Goal: Find specific page/section: Find specific page/section

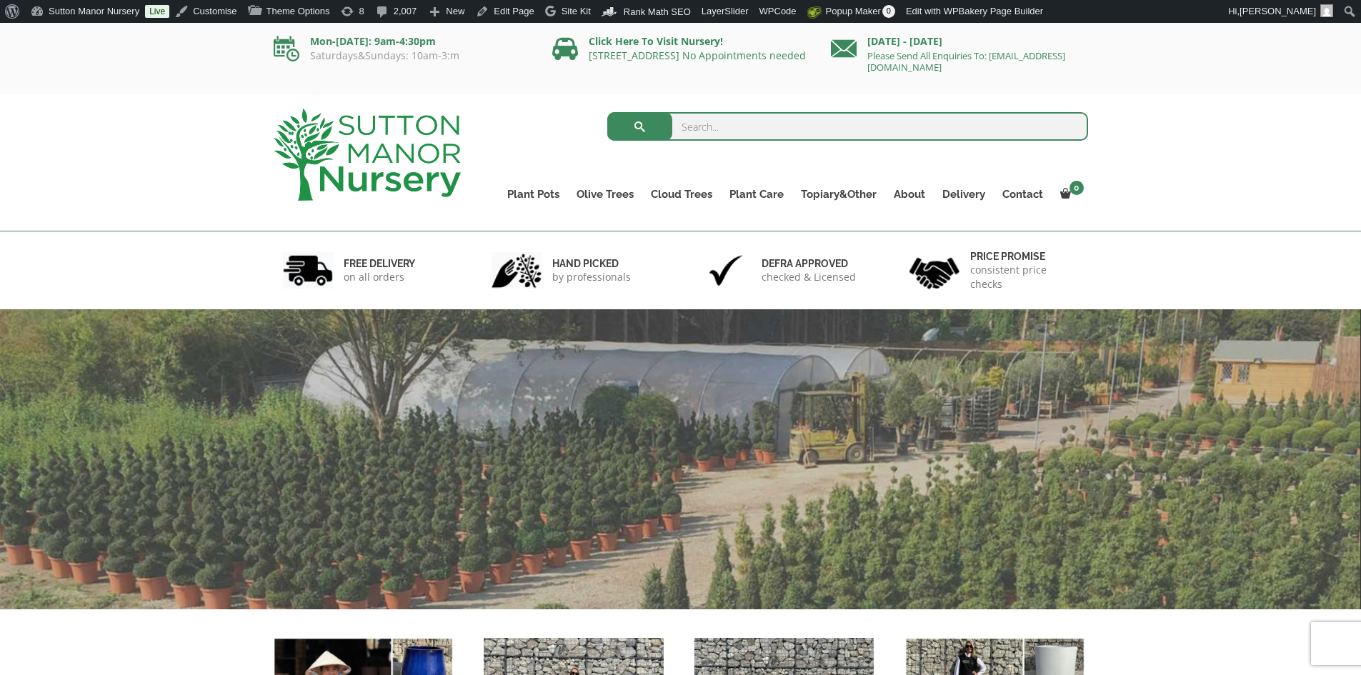
click at [714, 131] on input "search" at bounding box center [847, 126] width 481 height 29
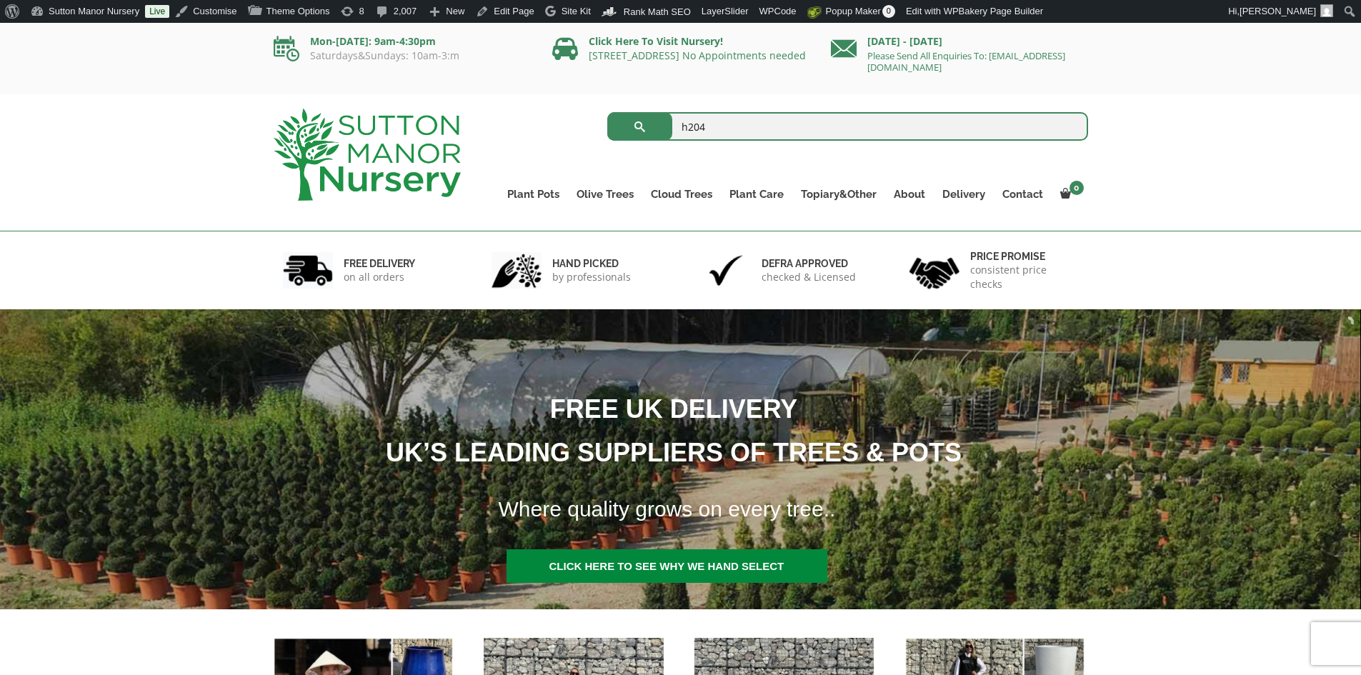
type input "h204"
click at [607, 112] on button "submit" at bounding box center [639, 126] width 65 height 29
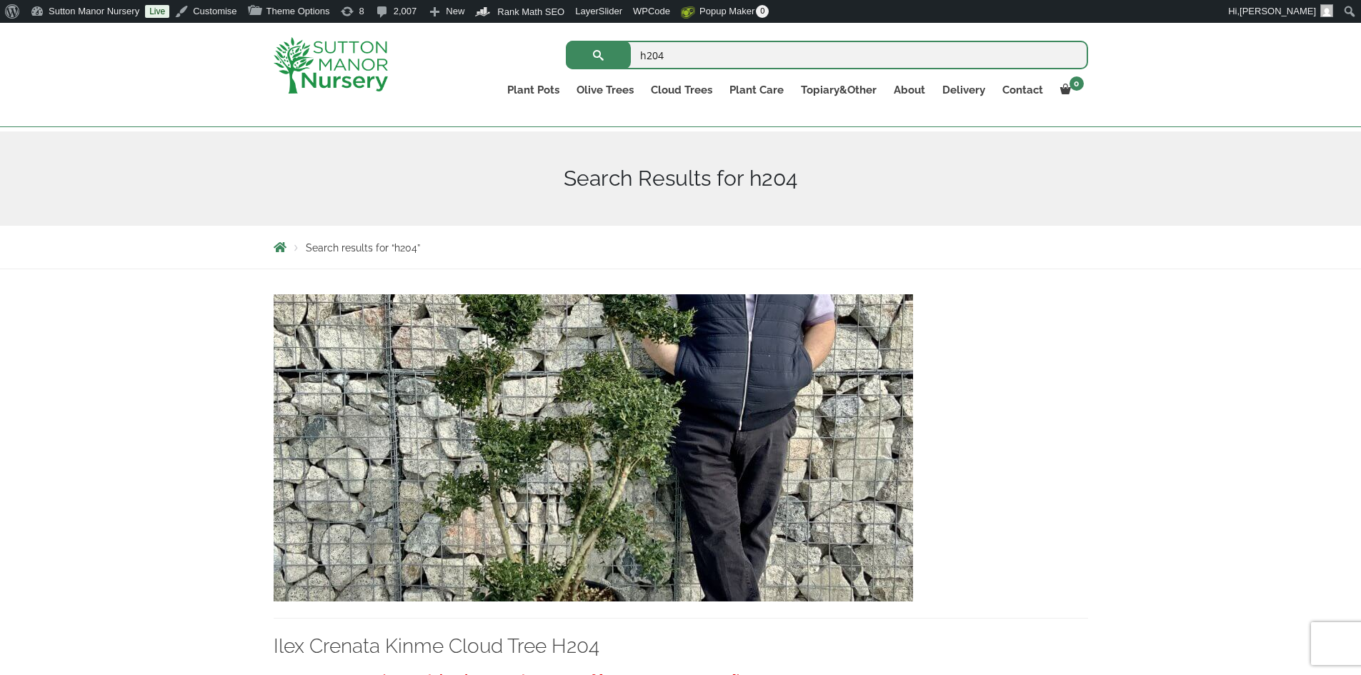
scroll to position [214, 0]
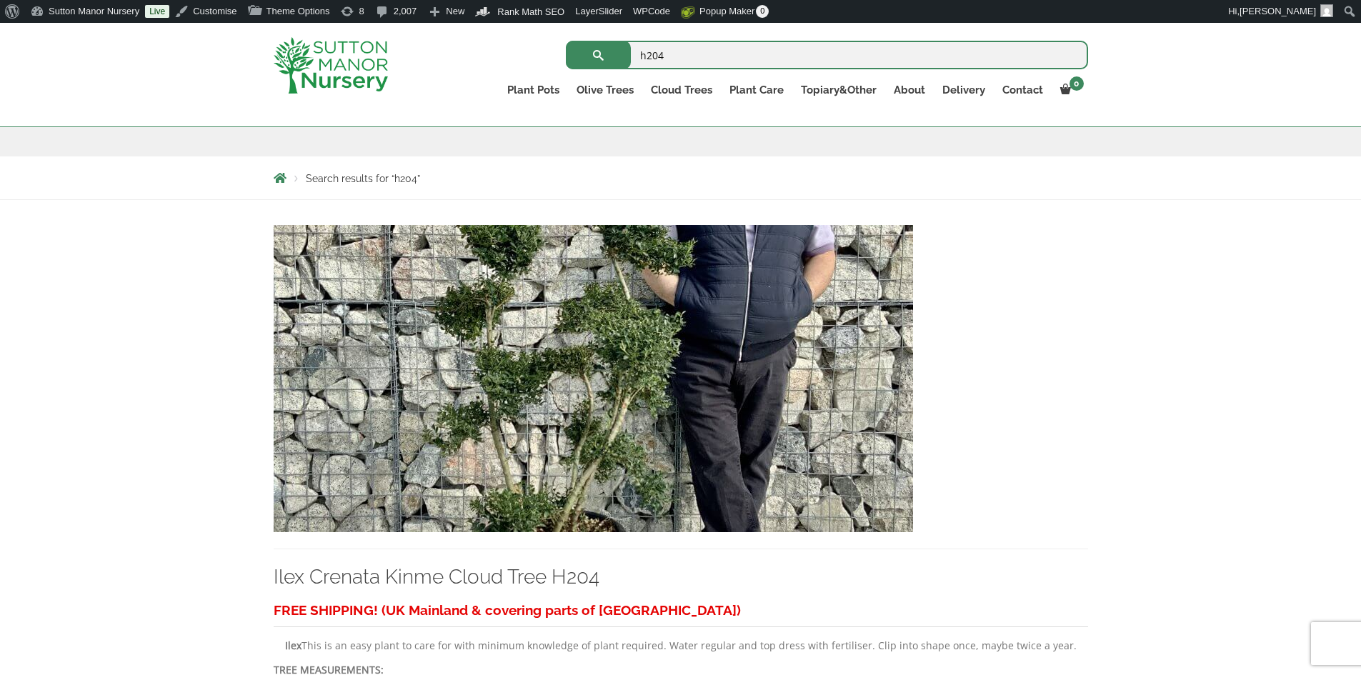
click at [709, 457] on img at bounding box center [593, 378] width 639 height 307
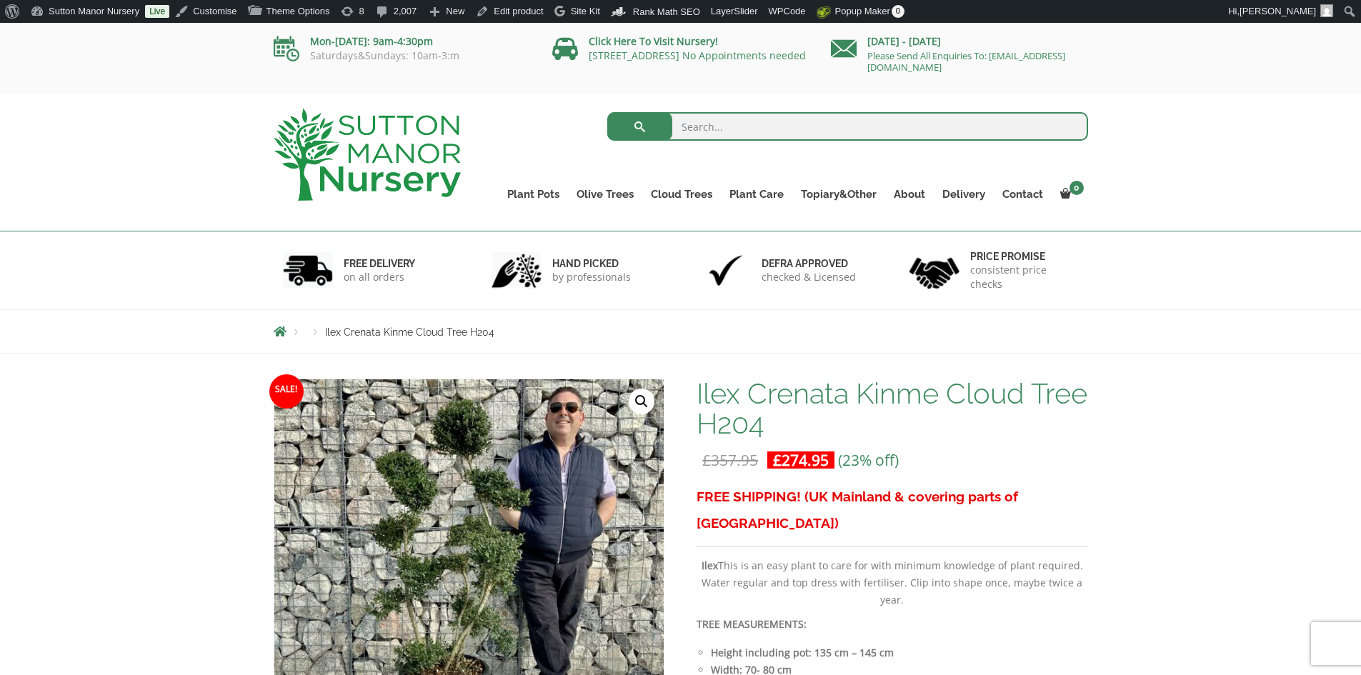
click at [416, 164] on img at bounding box center [367, 155] width 187 height 92
